Goal: Find specific page/section: Find specific page/section

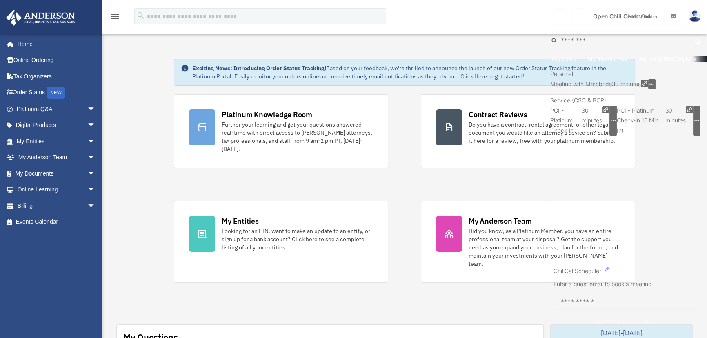
click at [613, 57] on span "My Team Links" at bounding box center [607, 58] width 40 height 7
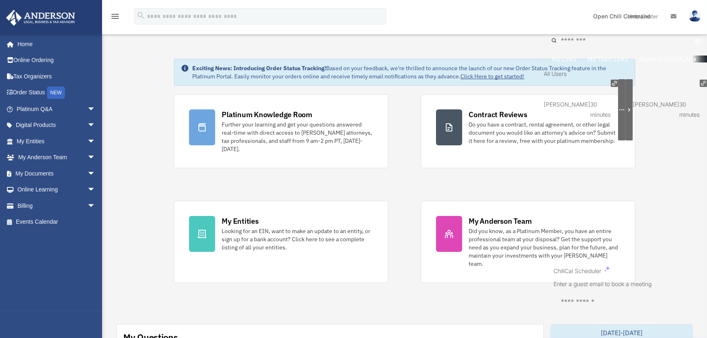
click at [587, 41] on input "Search booking links" at bounding box center [624, 40] width 163 height 17
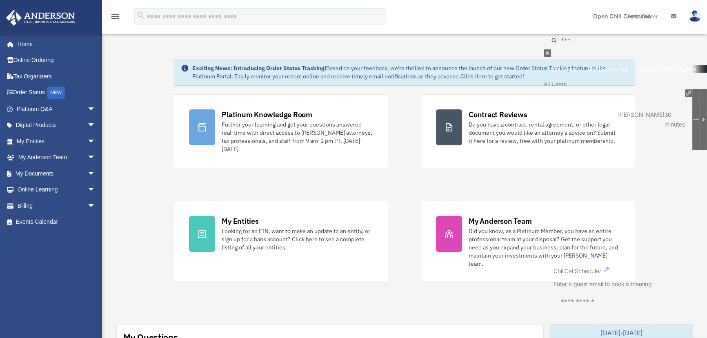
type input "***"
click at [700, 117] on icon "button" at bounding box center [703, 120] width 6 height 6
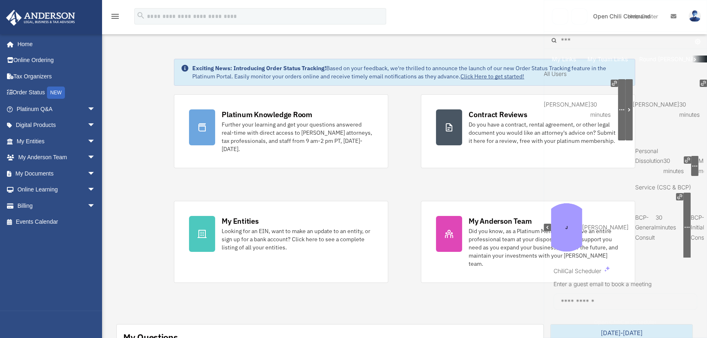
scroll to position [99, 0]
click at [535, 13] on div at bounding box center [271, 169] width 543 height 338
